Goal: Information Seeking & Learning: Find specific fact

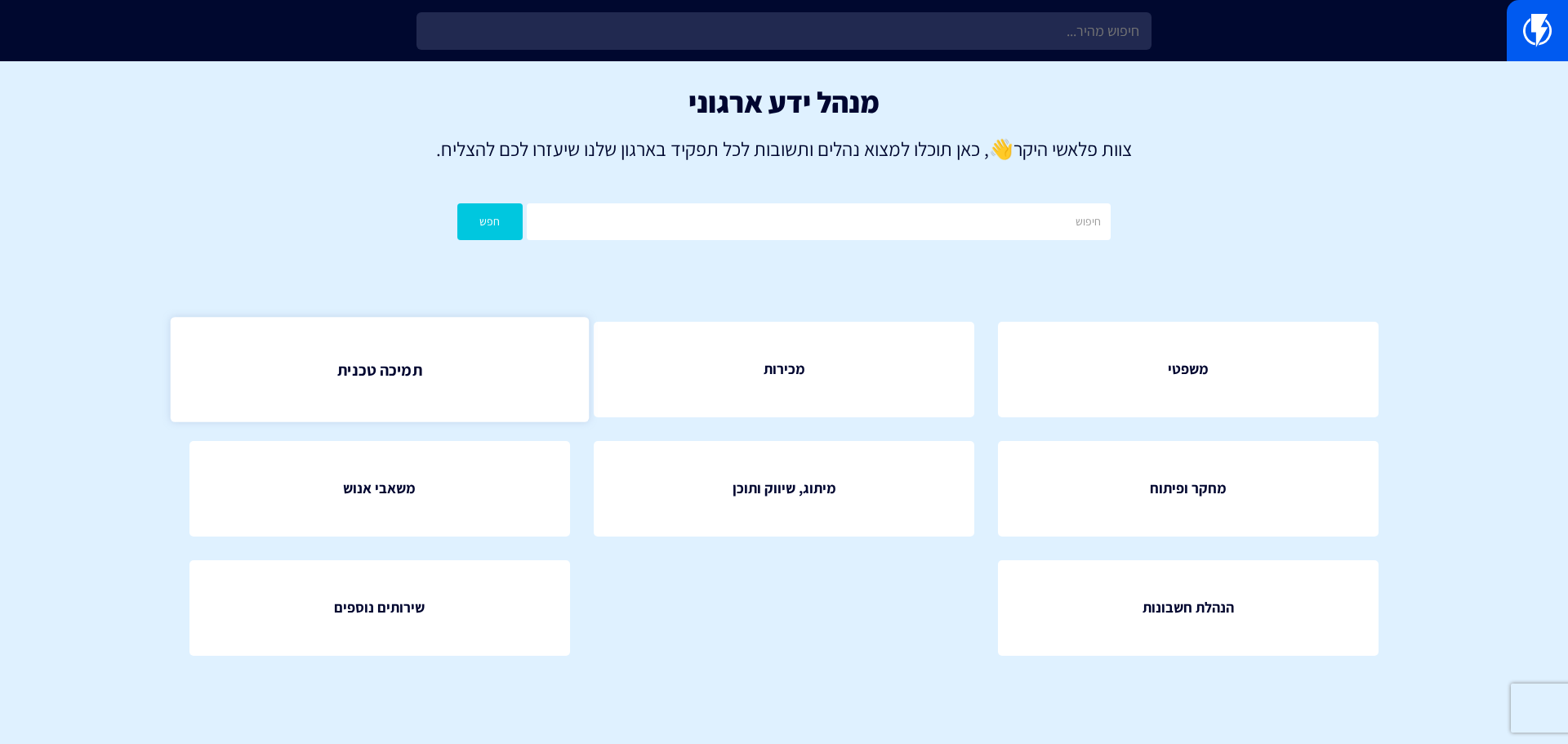
click at [410, 384] on link "תמיכה טכנית" at bounding box center [379, 369] width 419 height 104
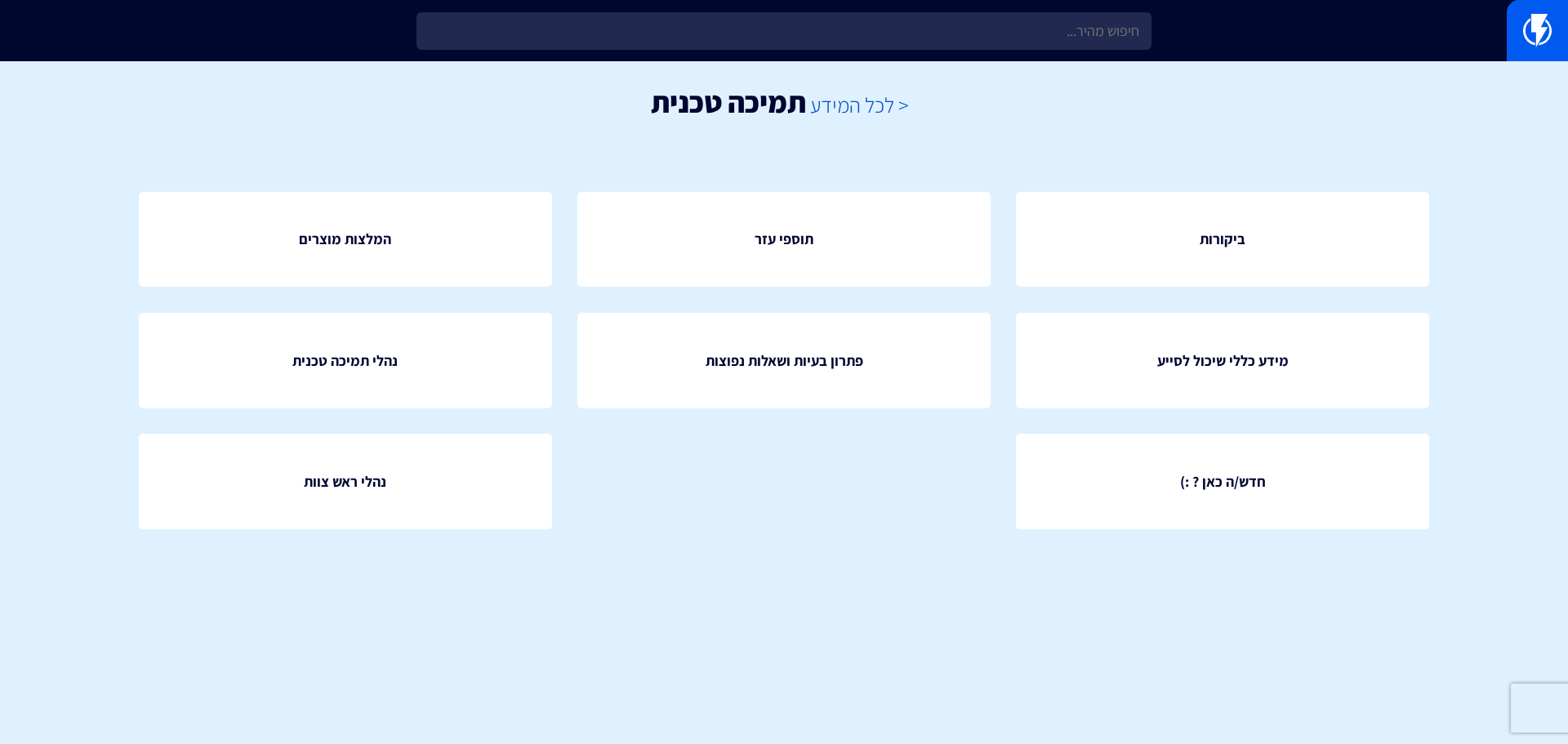
click at [885, 111] on link "< לכל המידע" at bounding box center [859, 104] width 99 height 28
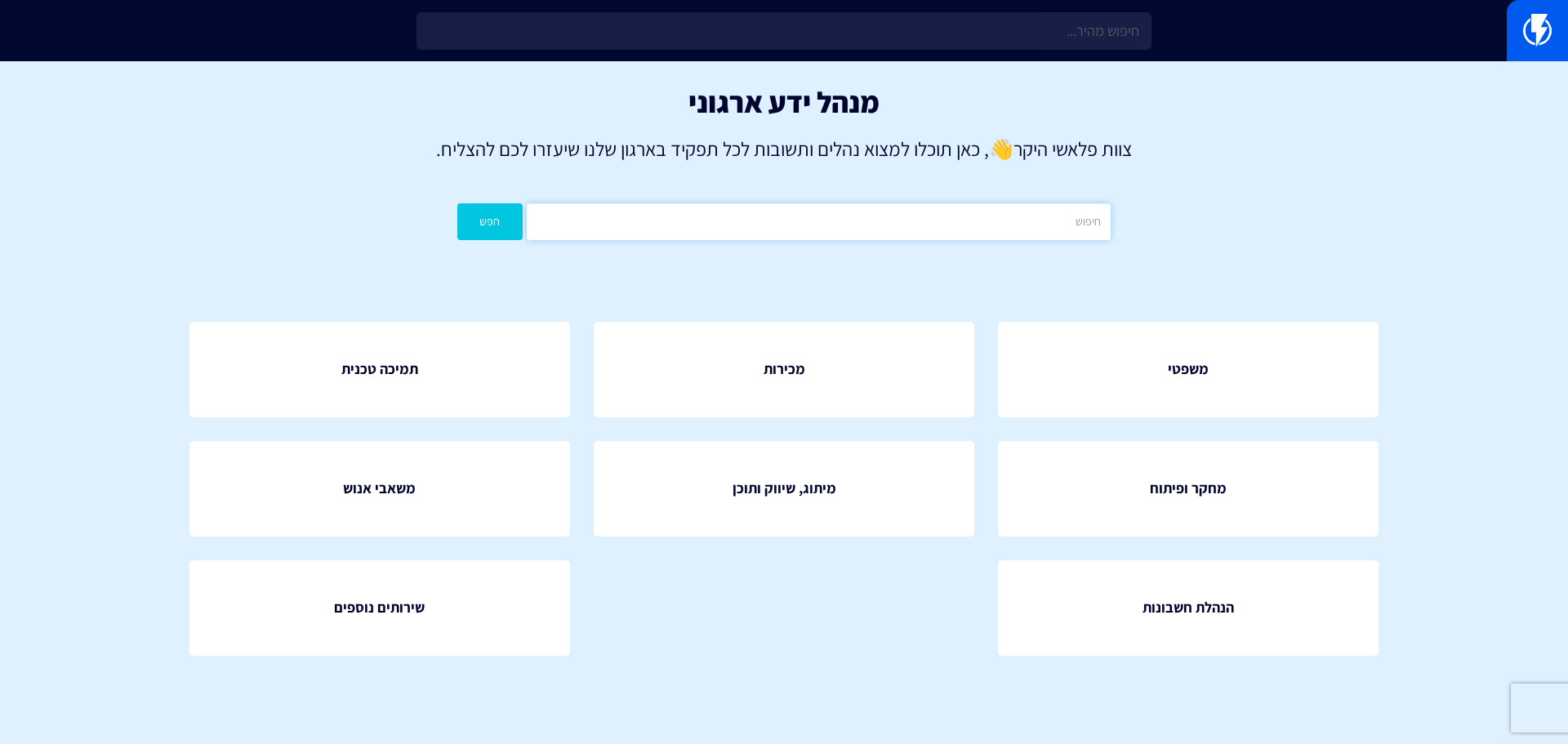
click at [814, 214] on input "text" at bounding box center [819, 221] width 584 height 37
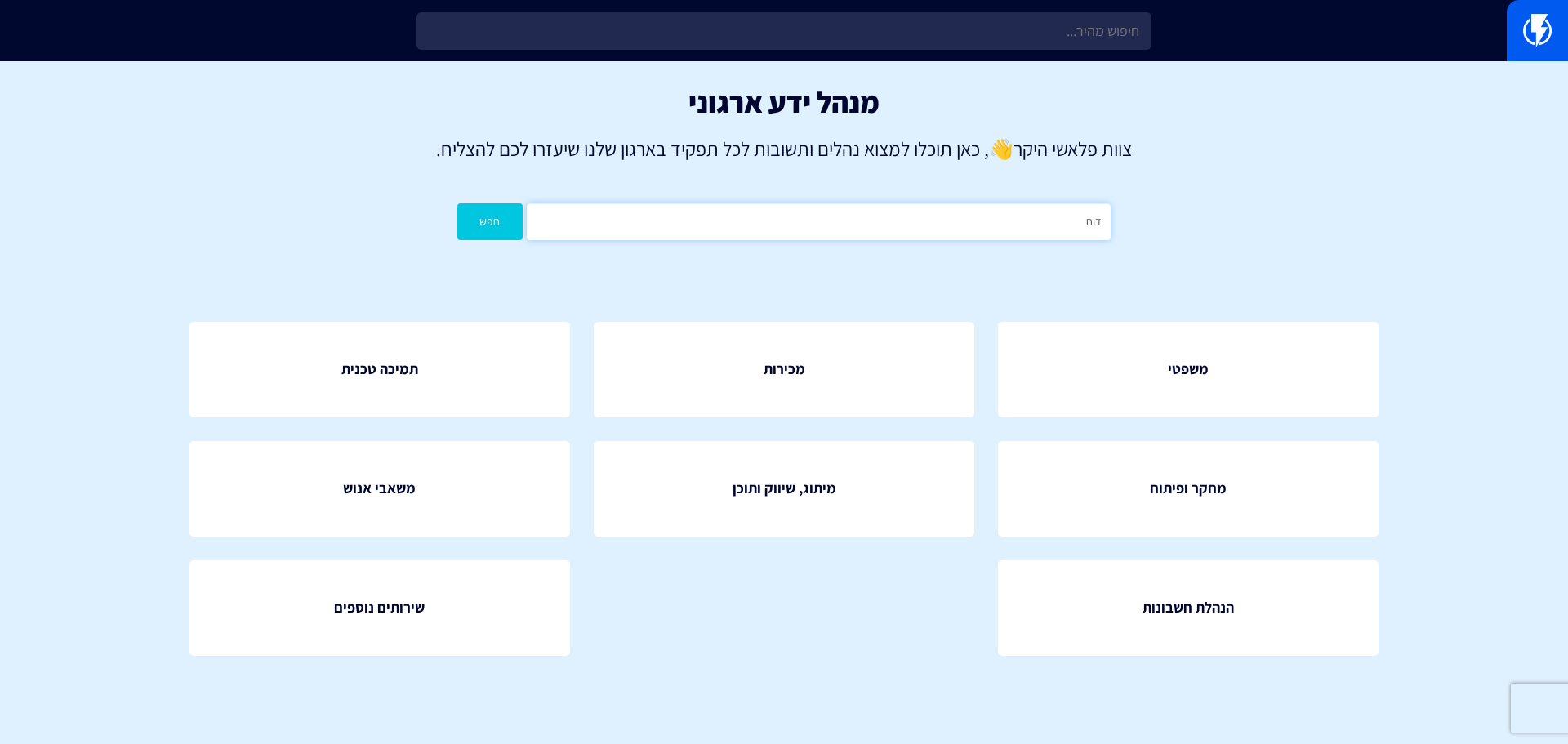
type input "דוח"
click at [457, 203] on button "חפש" at bounding box center [489, 221] width 65 height 37
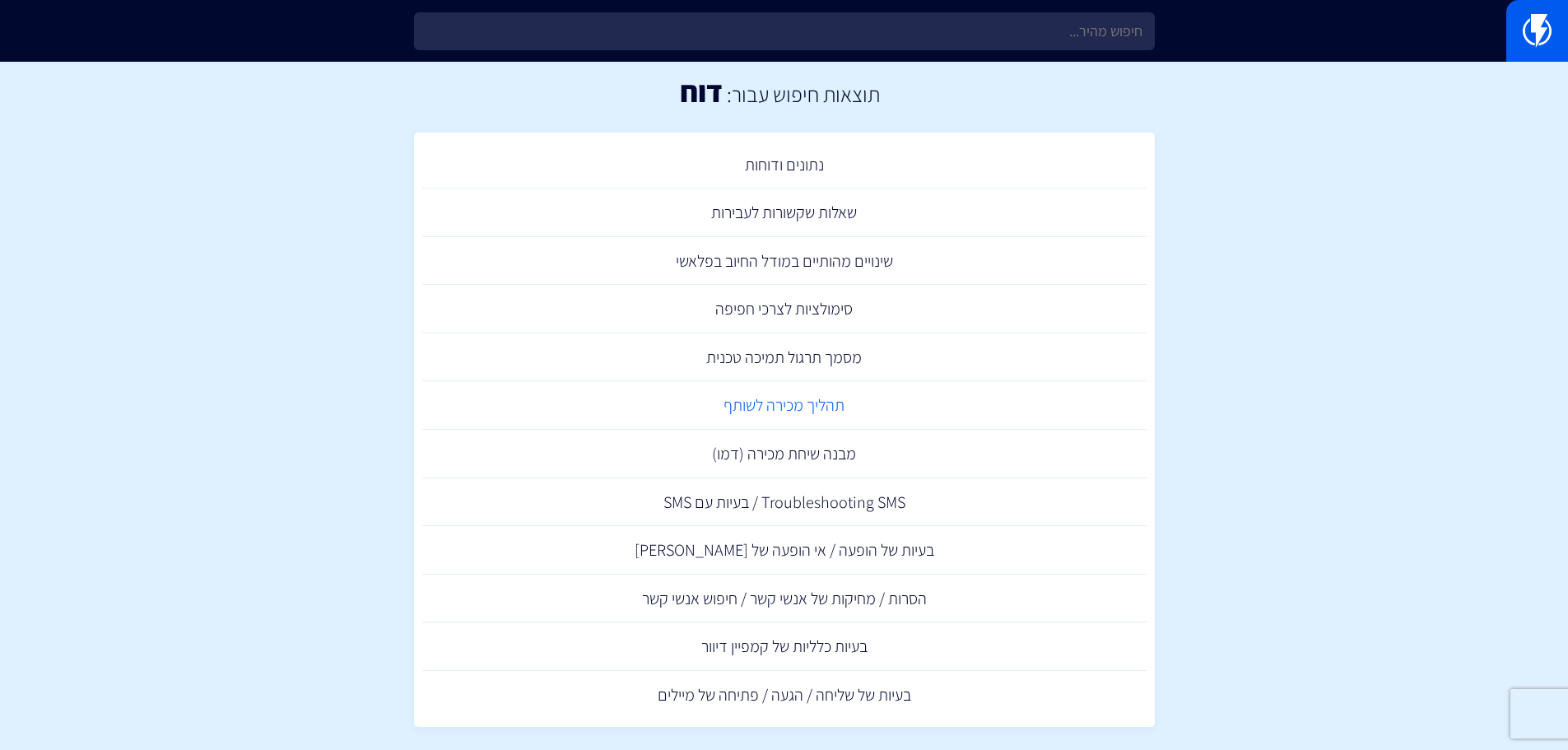
scroll to position [29, 0]
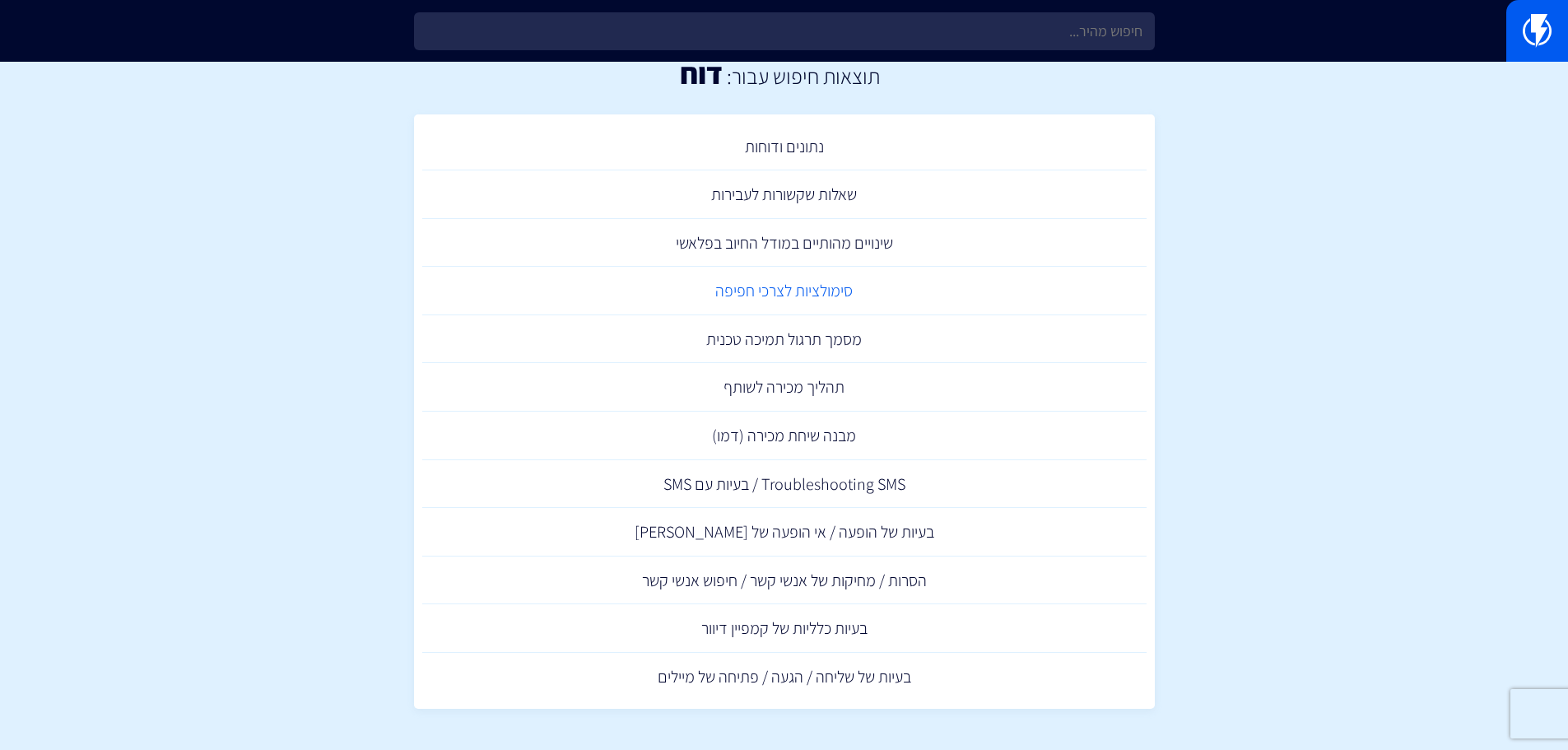
click at [833, 294] on link "סימולציות לצרכי חפיפה" at bounding box center [784, 291] width 724 height 48
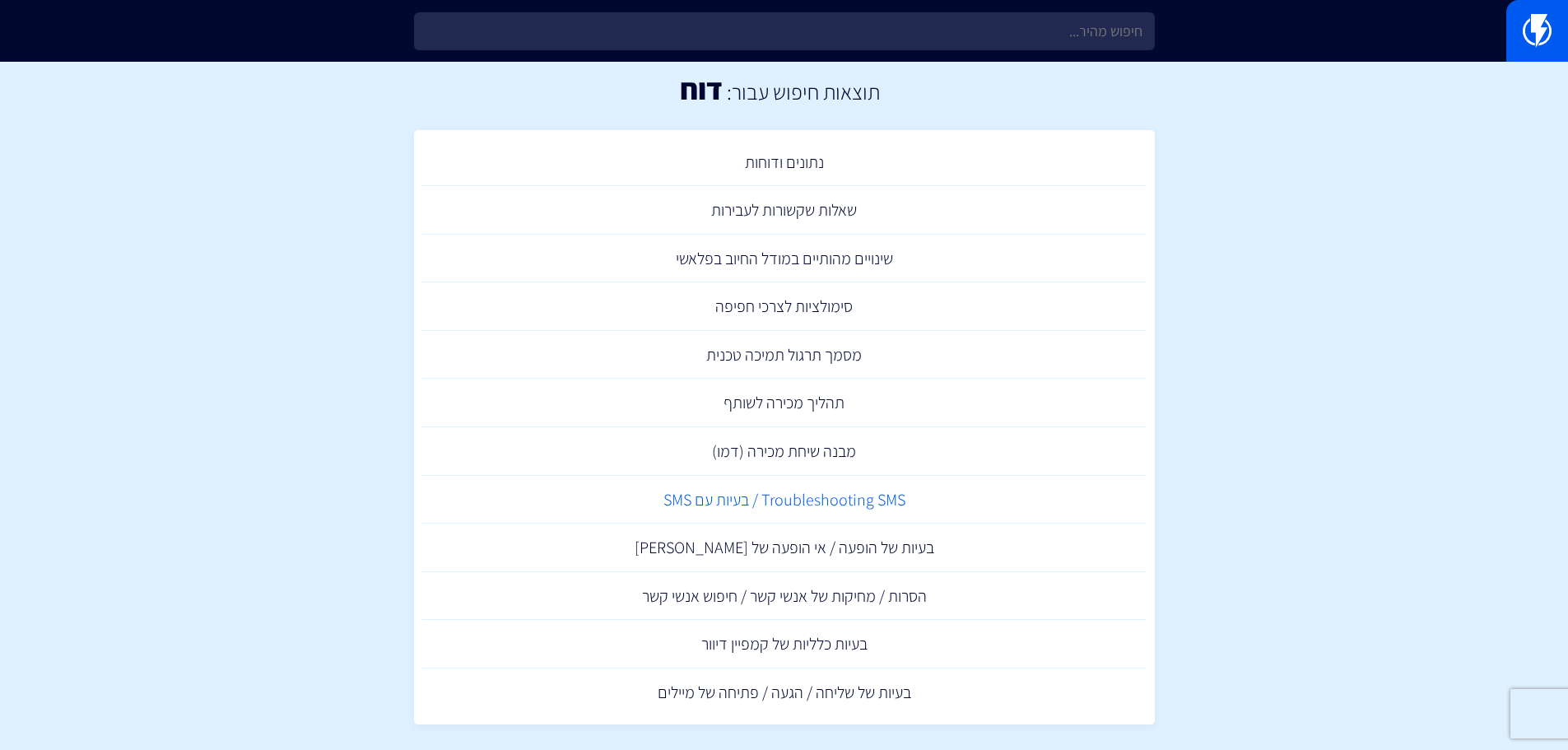
scroll to position [0, 0]
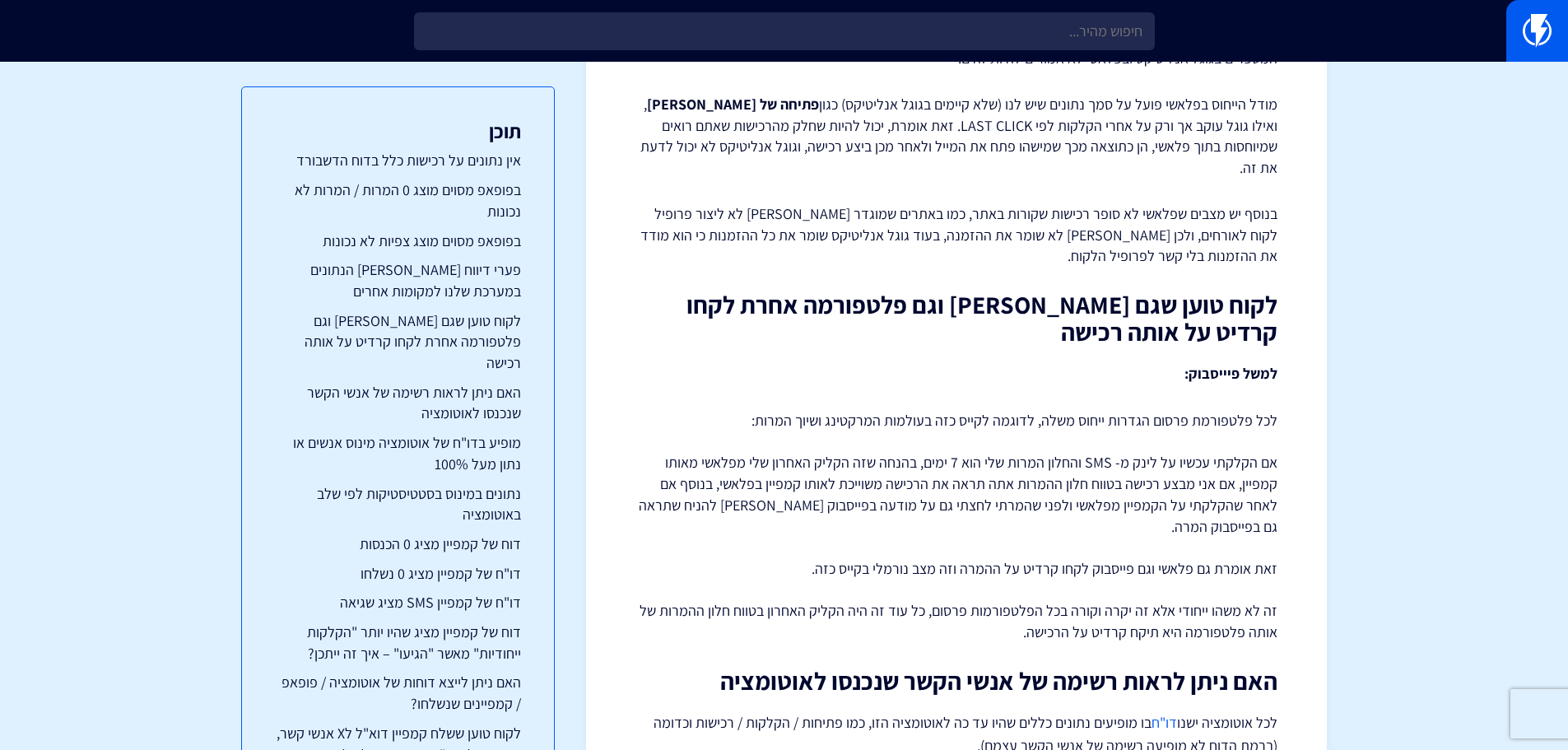
scroll to position [1729, 0]
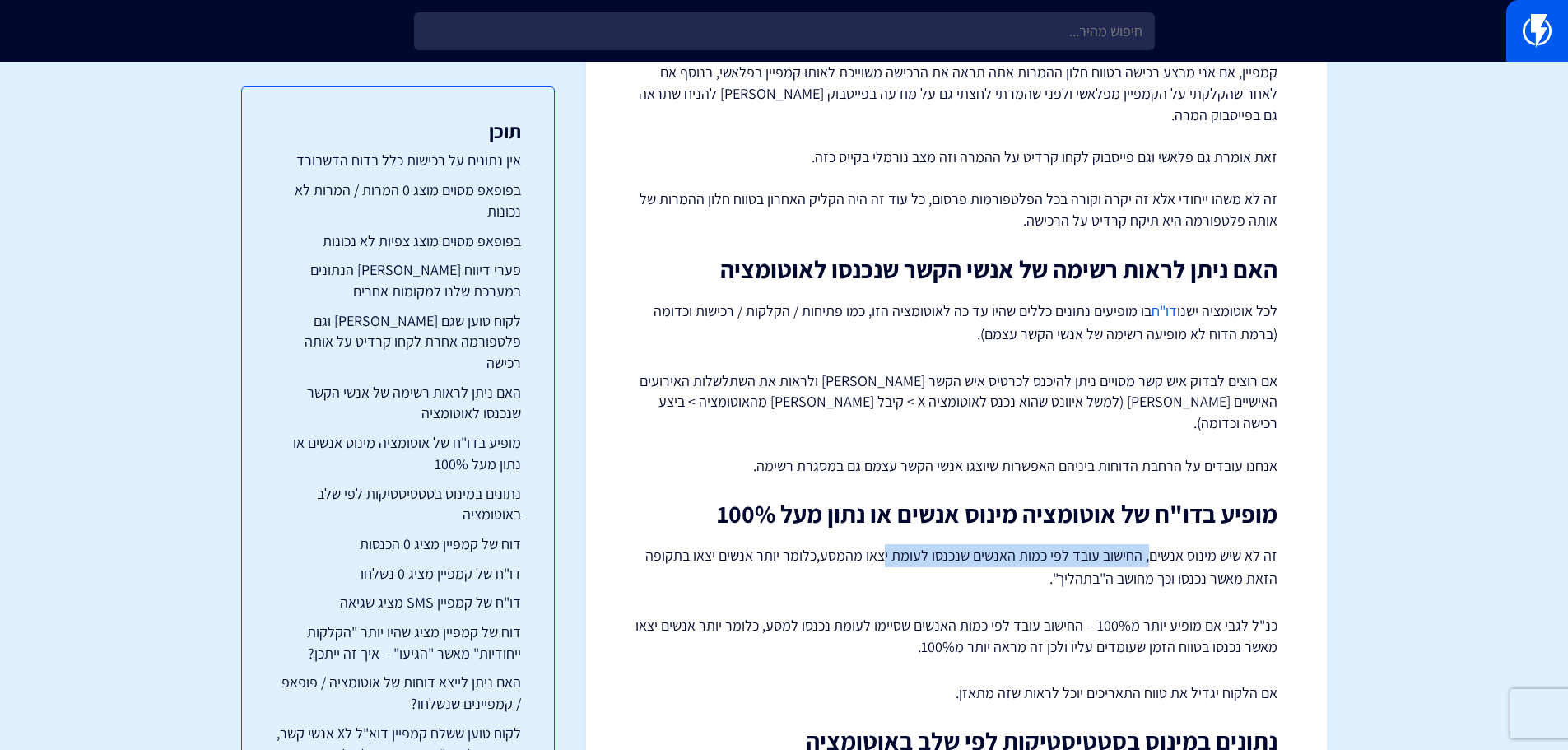
drag, startPoint x: 1151, startPoint y: 486, endPoint x: 890, endPoint y: 486, distance: 261.0
click at [890, 544] on p "זה לא שיש מינוס אנשים, החישוב עובד לפי כמות האנשים שנכנסו לעומת יצאו מהמסע,כלומ…" at bounding box center [957, 567] width 642 height 46
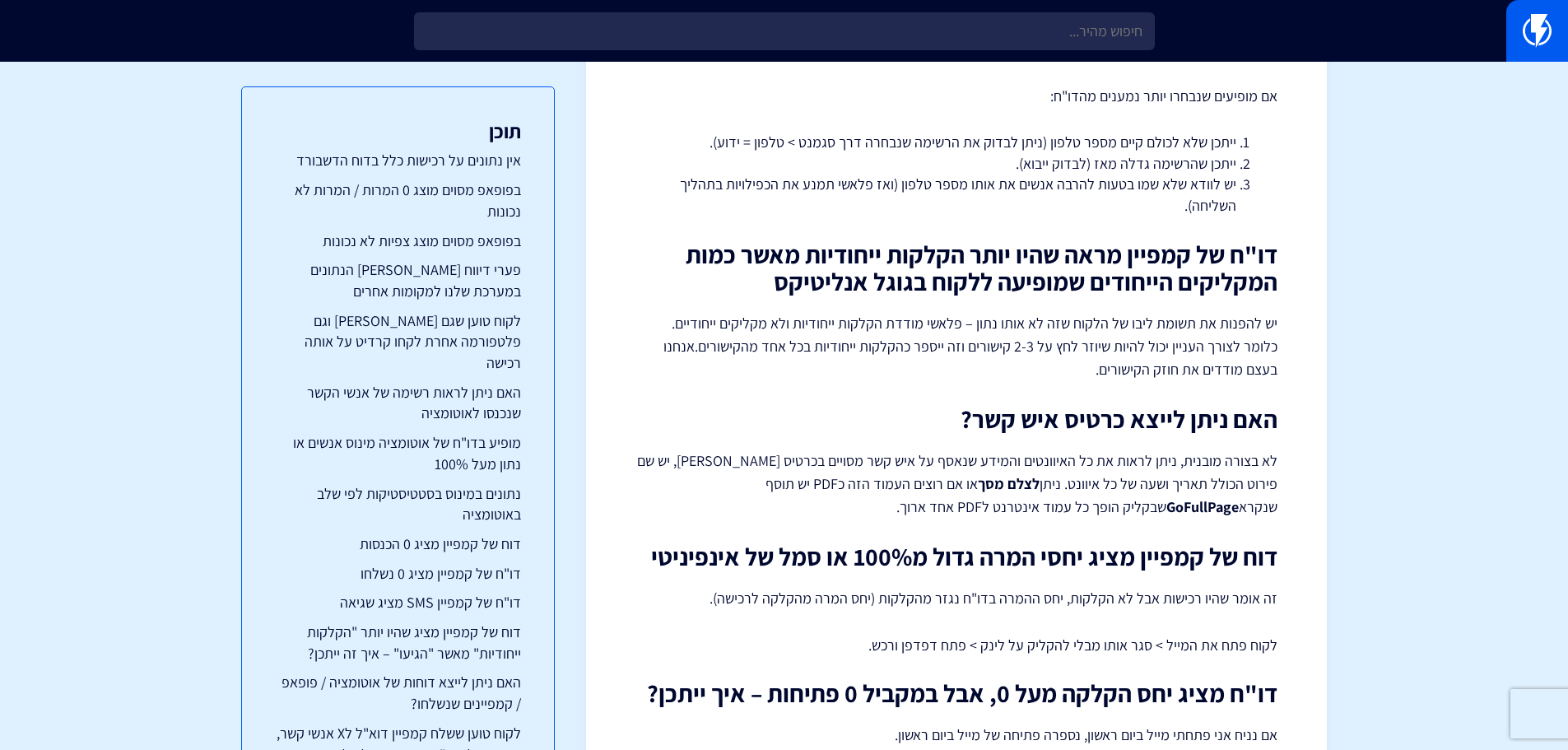
scroll to position [4693, 0]
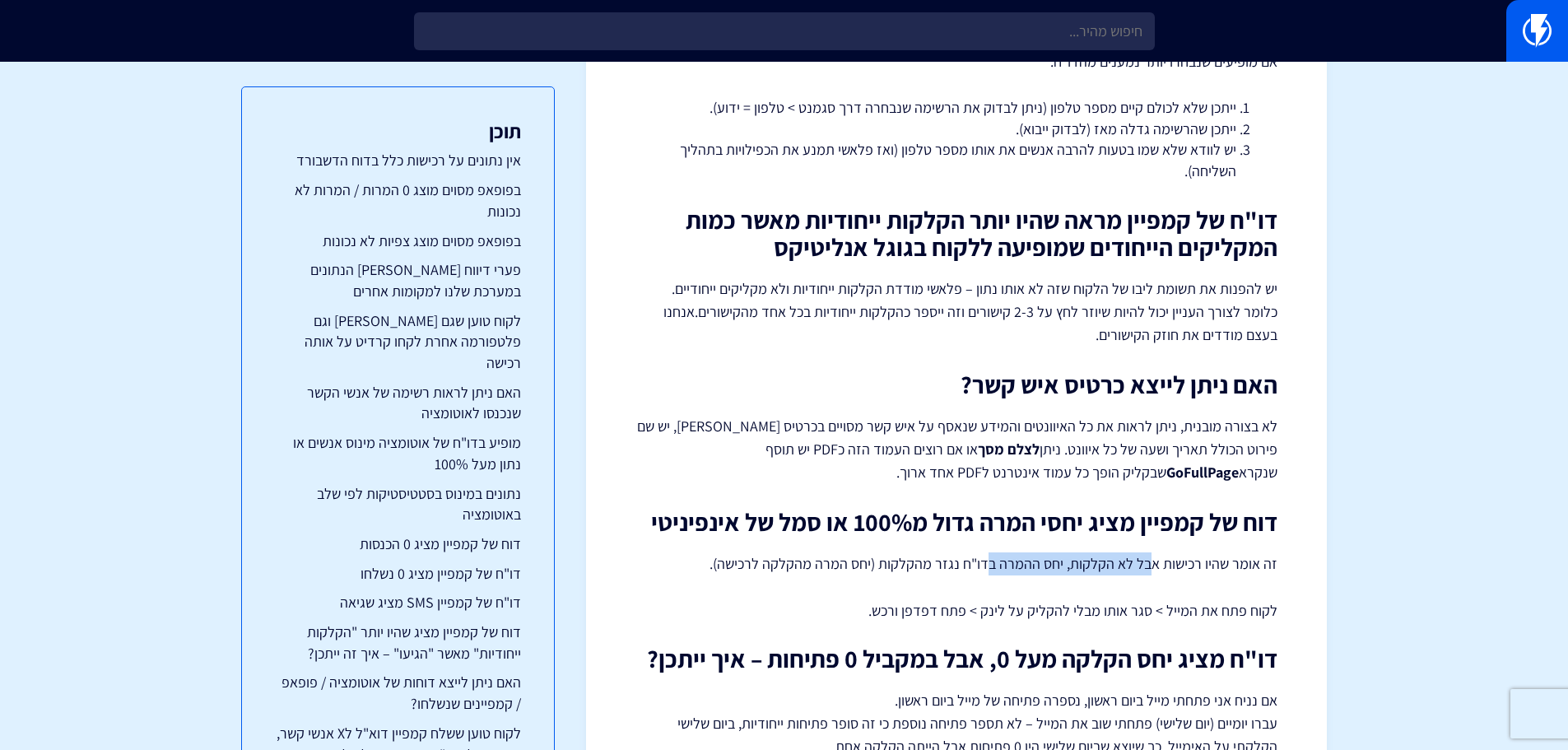
drag, startPoint x: 1156, startPoint y: 497, endPoint x: 989, endPoint y: 501, distance: 167.0
click at [989, 553] on p "זה אומר שהיו רכישות אבל לא הקלקות, יחס ההמרה בדו"ח נגזר מהקלקות (יחס המרה מהקלק…" at bounding box center [957, 564] width 642 height 23
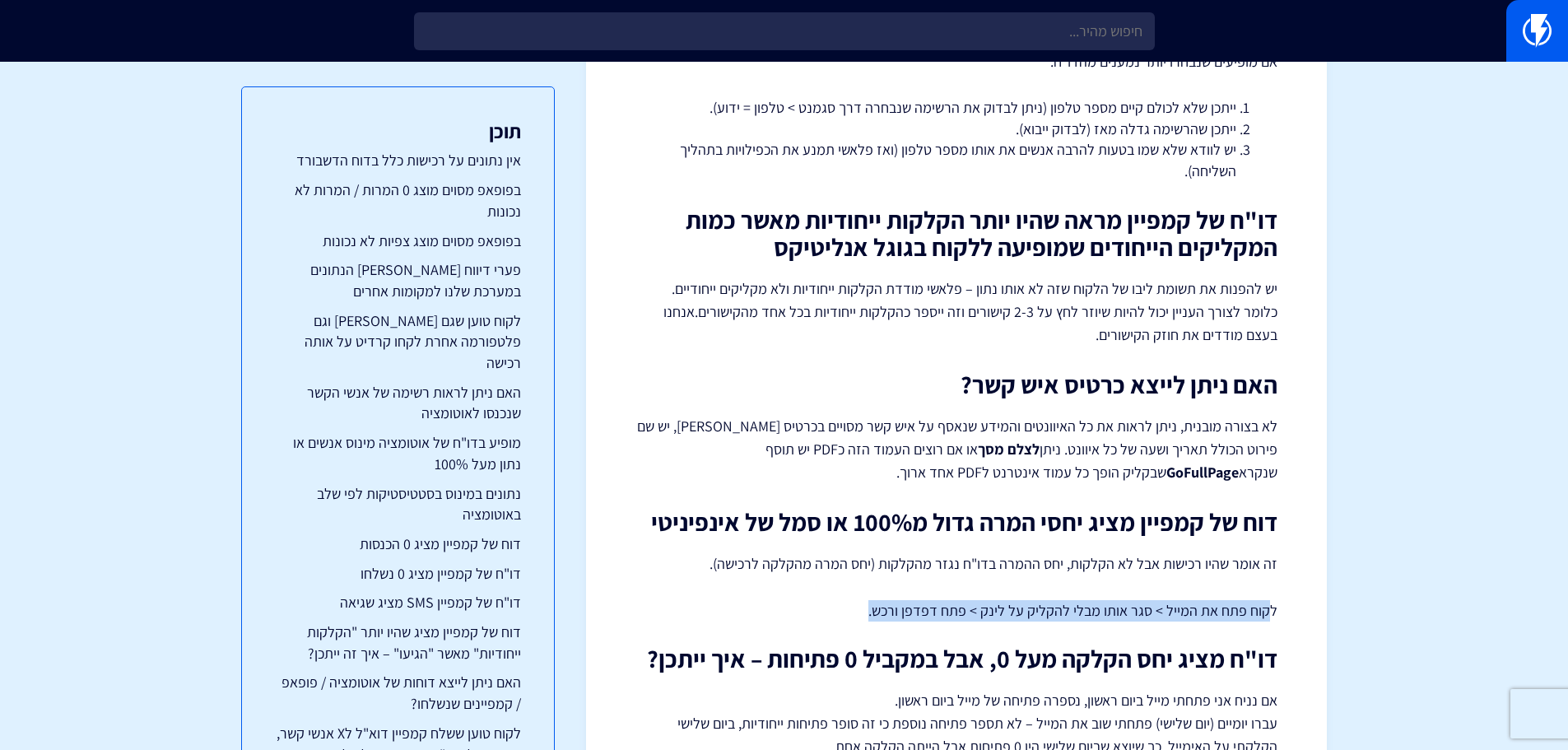
drag, startPoint x: 1273, startPoint y: 539, endPoint x: 865, endPoint y: 544, distance: 408.0
click at [865, 600] on p "לקוח פתח את המייל > סגר אותו מבלי להקליק על לינק > פתח דפדפן ורכש." at bounding box center [957, 611] width 642 height 22
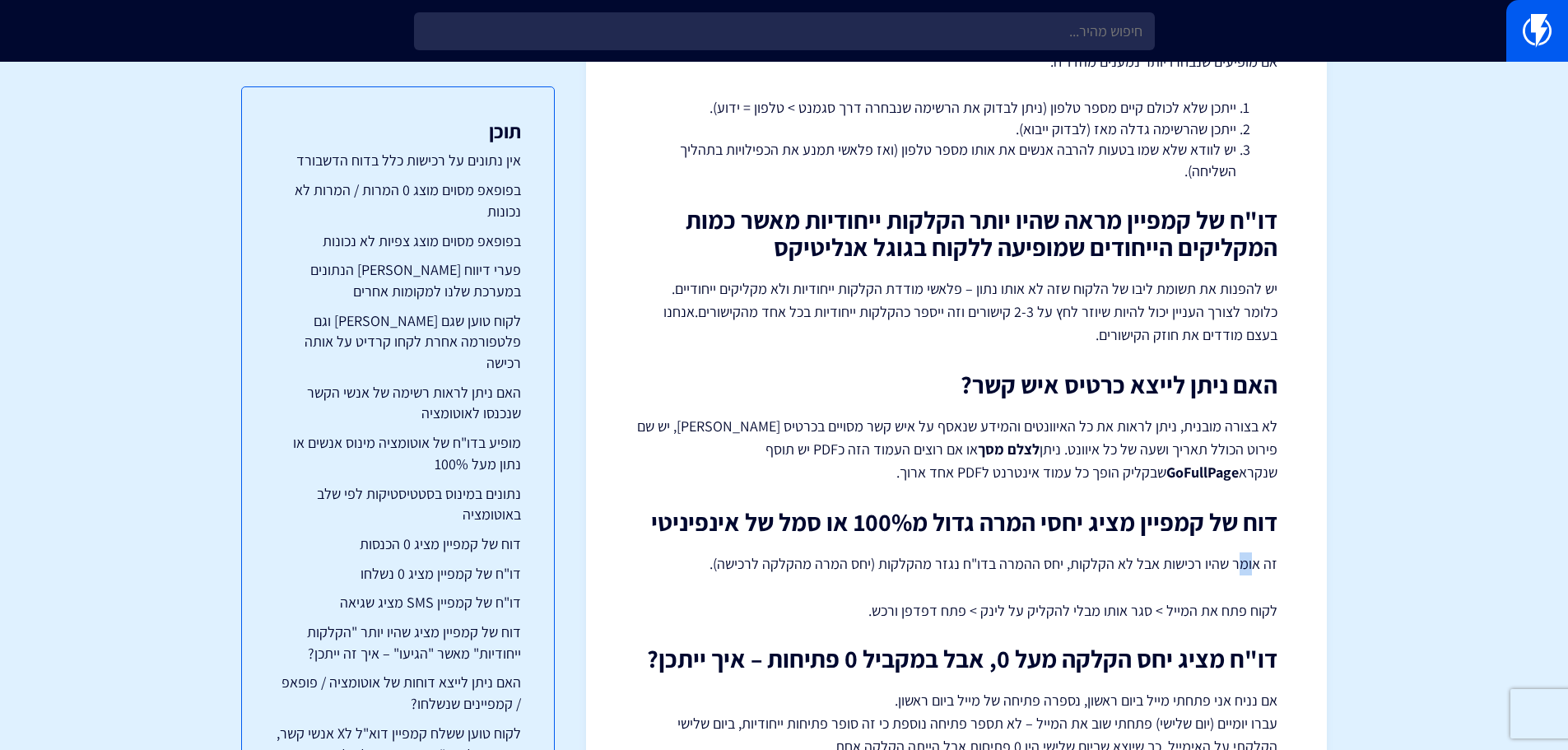
drag, startPoint x: 1252, startPoint y: 494, endPoint x: 1244, endPoint y: 497, distance: 8.5
click at [1244, 553] on p "זה אומר שהיו רכישות אבל לא הקלקות, יחס ההמרה בדו"ח נגזר מהקלקות (יחס המרה מהקלק…" at bounding box center [957, 564] width 642 height 23
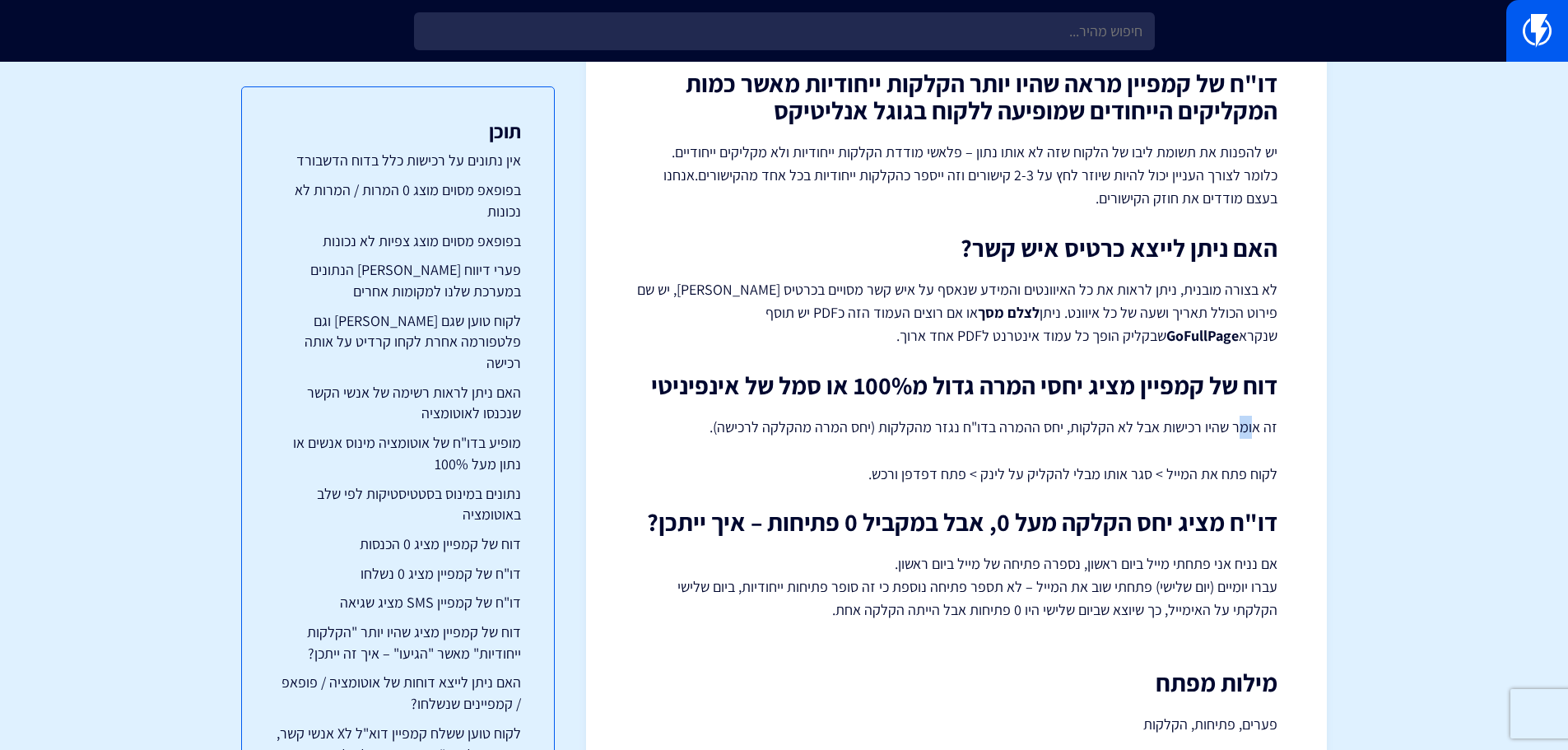
scroll to position [4857, 0]
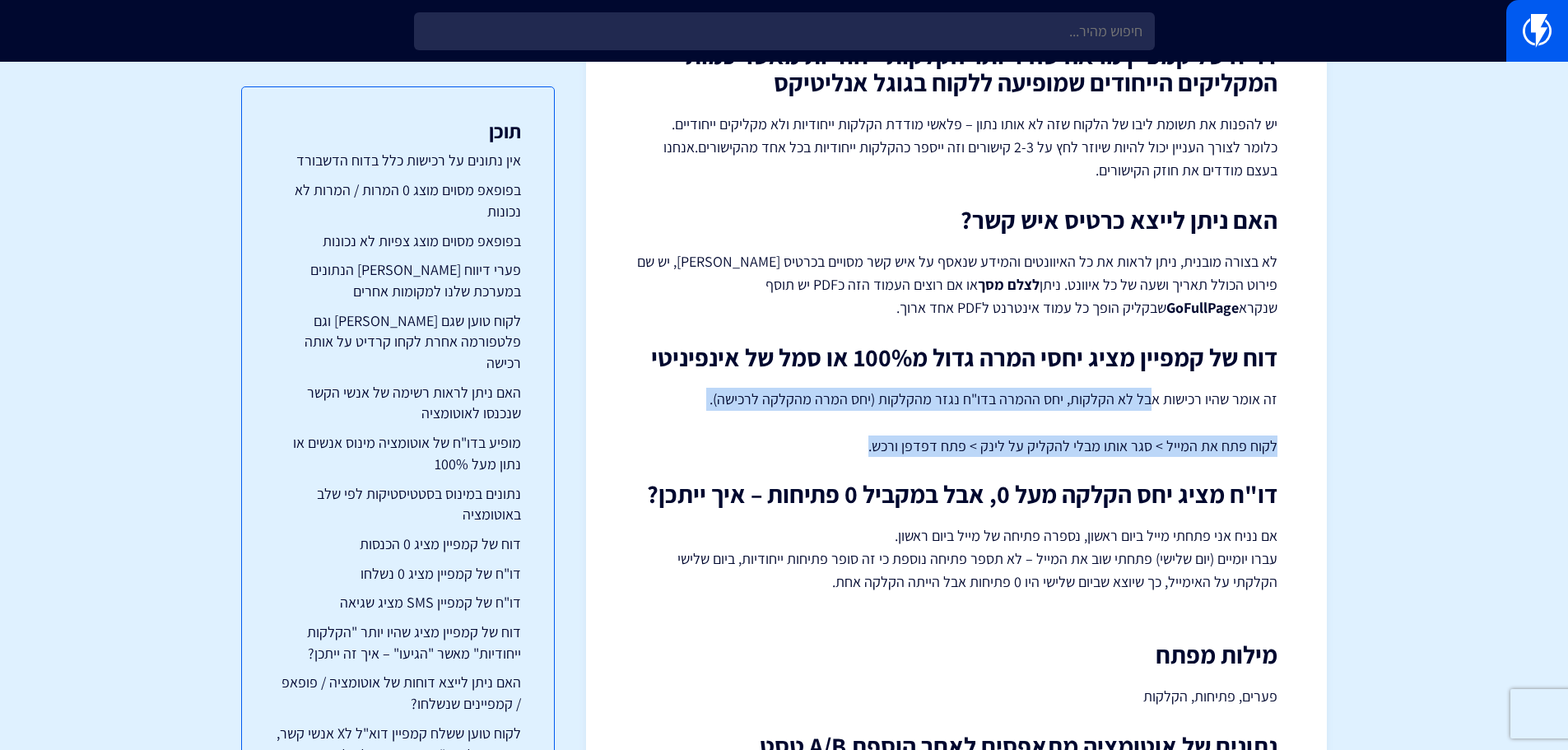
drag, startPoint x: 1156, startPoint y: 331, endPoint x: 771, endPoint y: 357, distance: 385.9
drag, startPoint x: 1267, startPoint y: 326, endPoint x: 846, endPoint y: 377, distance: 424.1
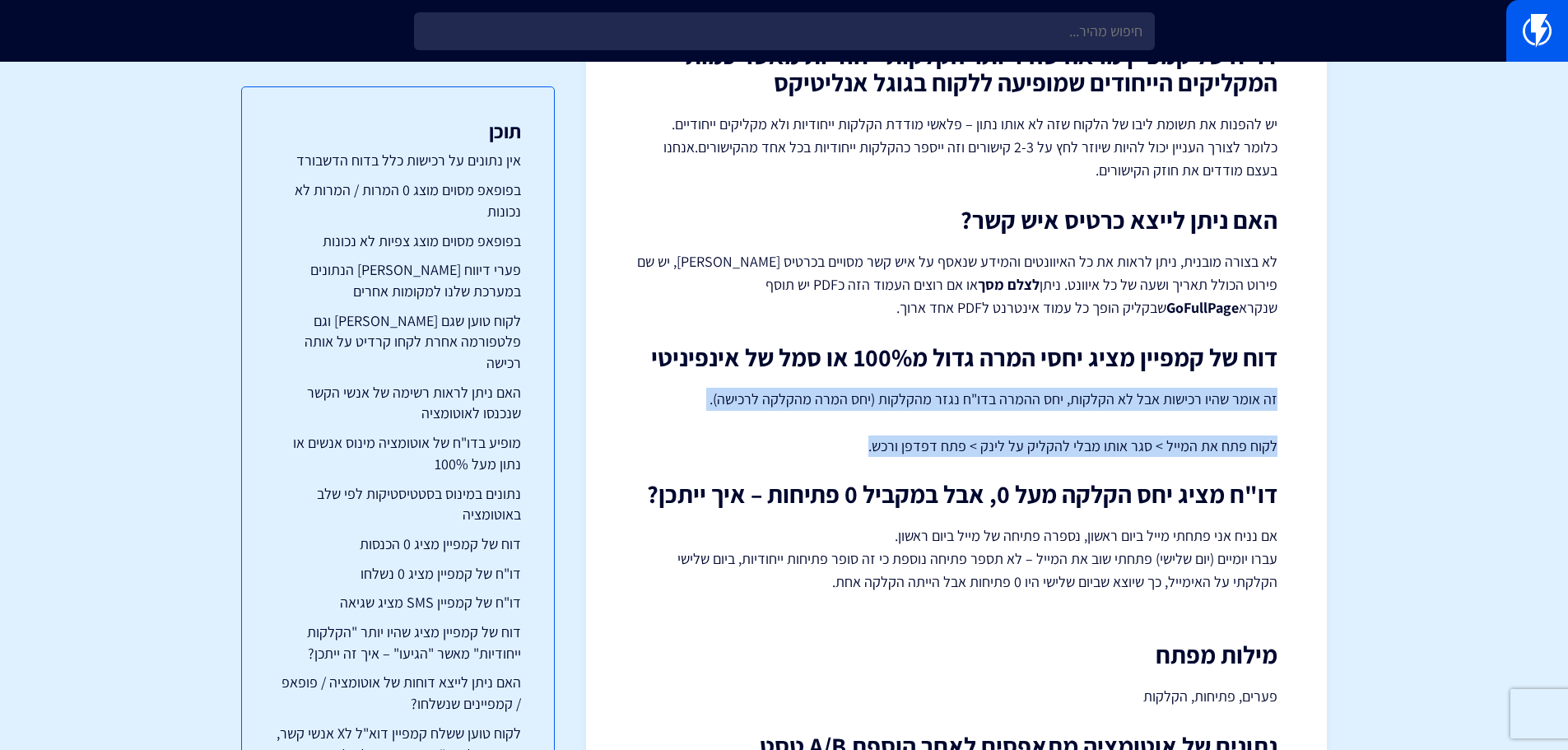
copy div "זה אומר שהיו רכישות אבל לא הקלקות, יחס ההמרה בדו"ח נגזר מהקלקות (יחס המרה מהקלק…"
